Goal: Navigation & Orientation: Find specific page/section

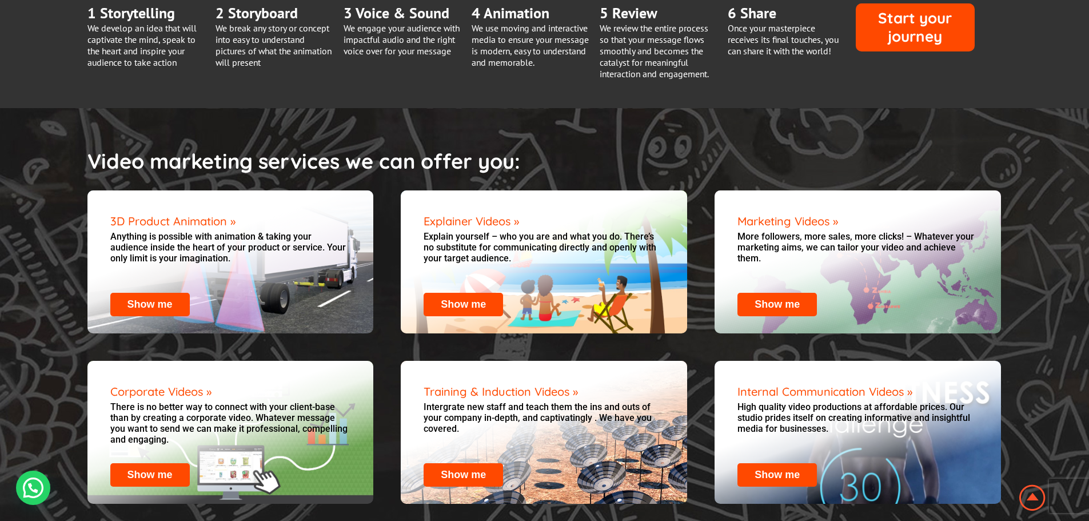
scroll to position [1290, 0]
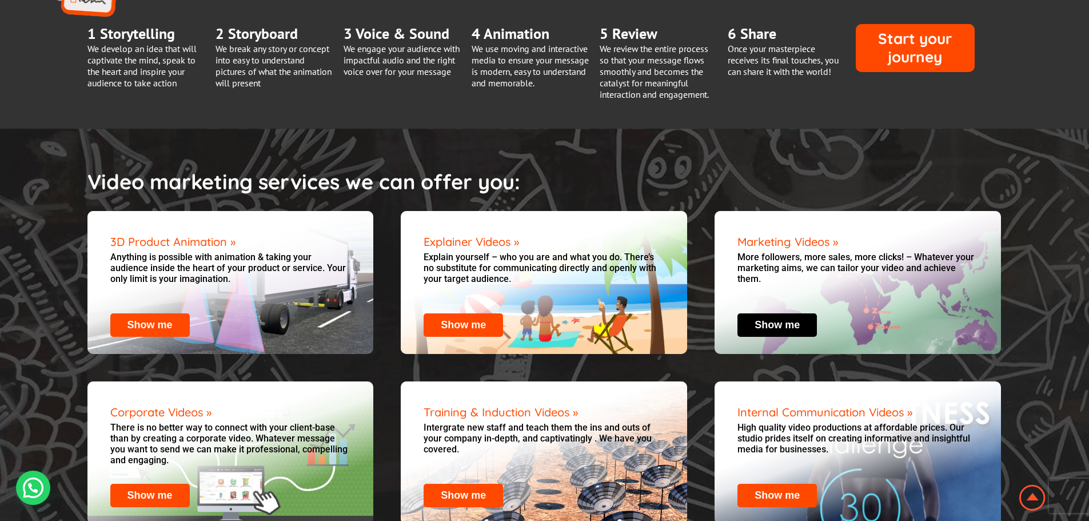
click at [770, 319] on link "Show me" at bounding box center [777, 324] width 45 height 11
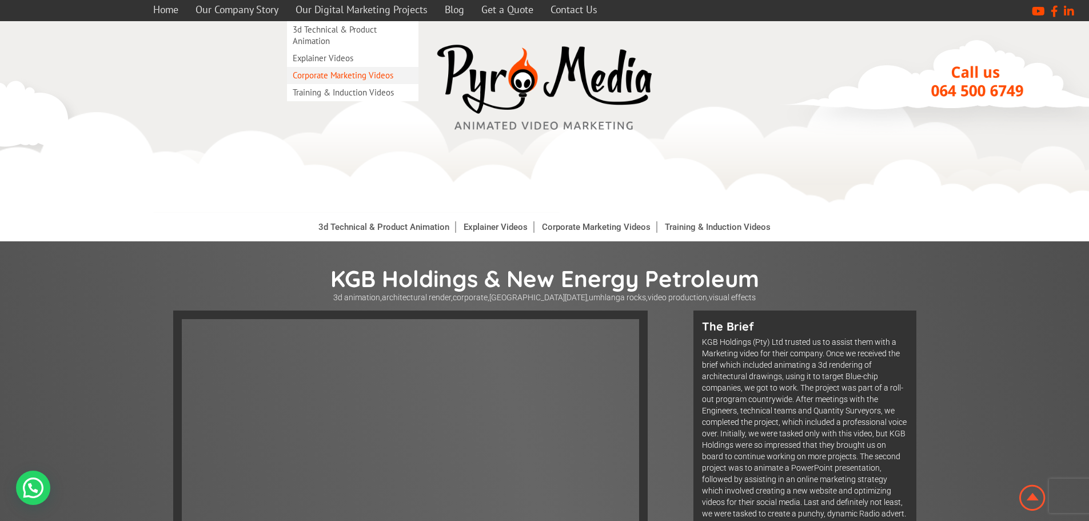
click at [322, 73] on link "Corporate Marketing Videos" at bounding box center [353, 75] width 132 height 17
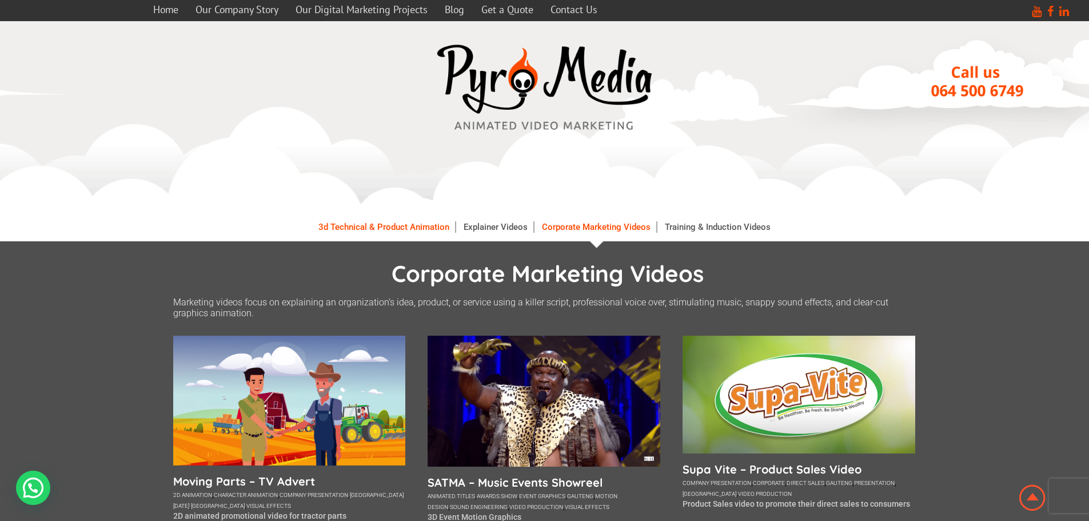
click at [375, 225] on link "3d Technical & Product Animation" at bounding box center [384, 226] width 143 height 11
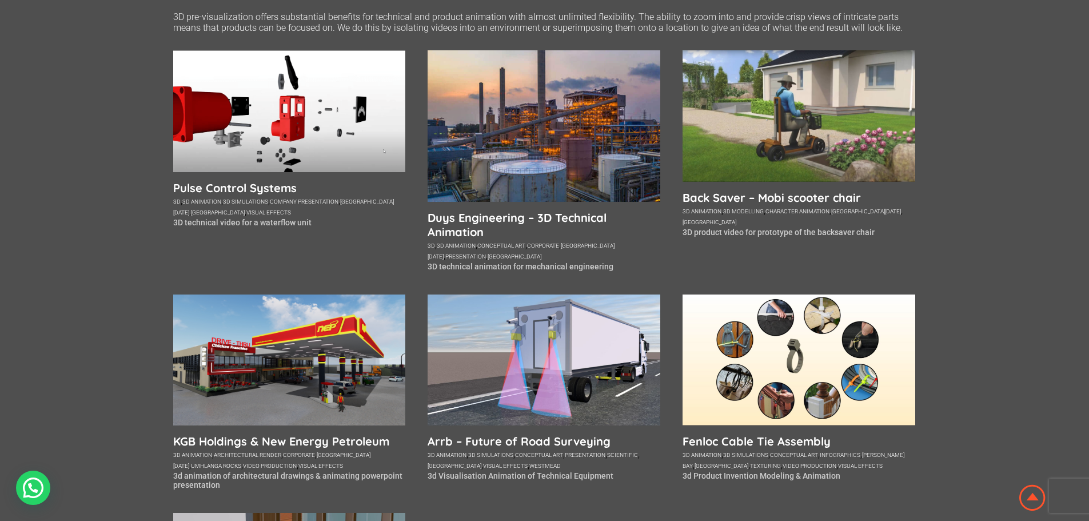
scroll to position [172, 0]
